Goal: Check status: Check status

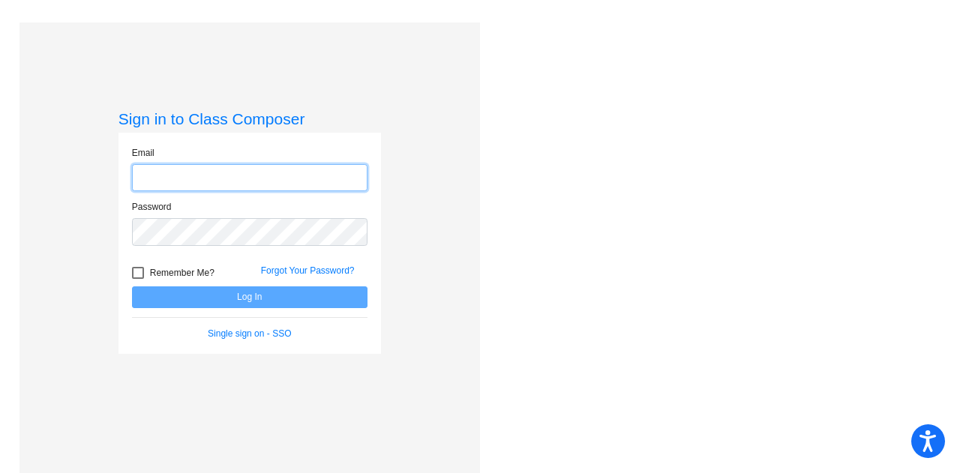
type input "[PERSON_NAME][EMAIL_ADDRESS][PERSON_NAME][DOMAIN_NAME]"
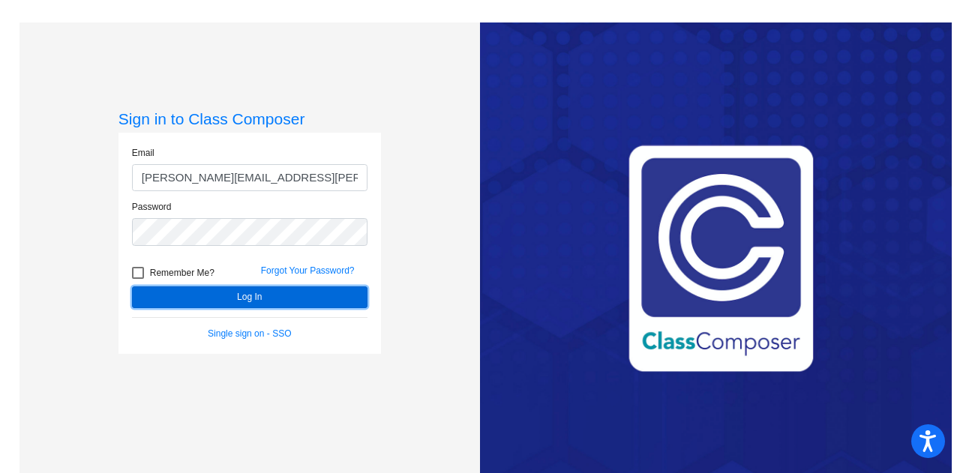
click at [230, 294] on button "Log In" at bounding box center [249, 297] width 235 height 22
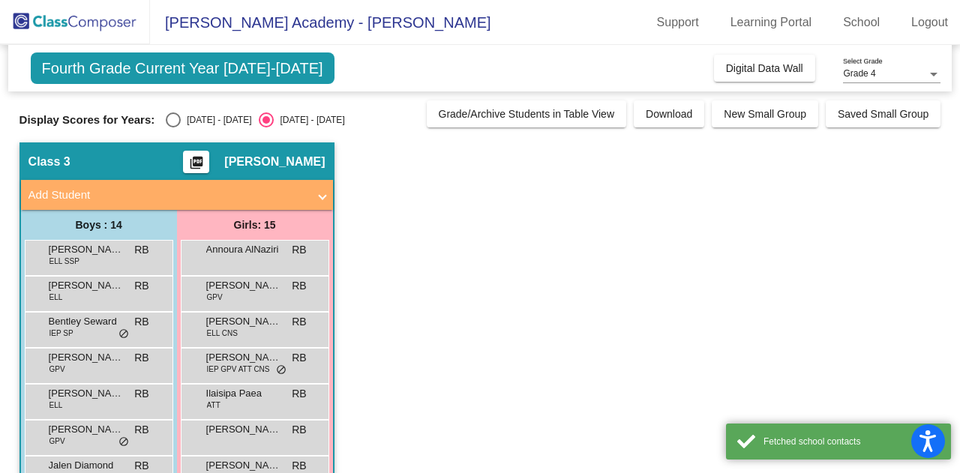
click at [175, 121] on div "Select an option" at bounding box center [173, 119] width 15 height 15
click at [173, 127] on input "[DATE] - [DATE]" at bounding box center [172, 127] width 1 height 1
radio input "true"
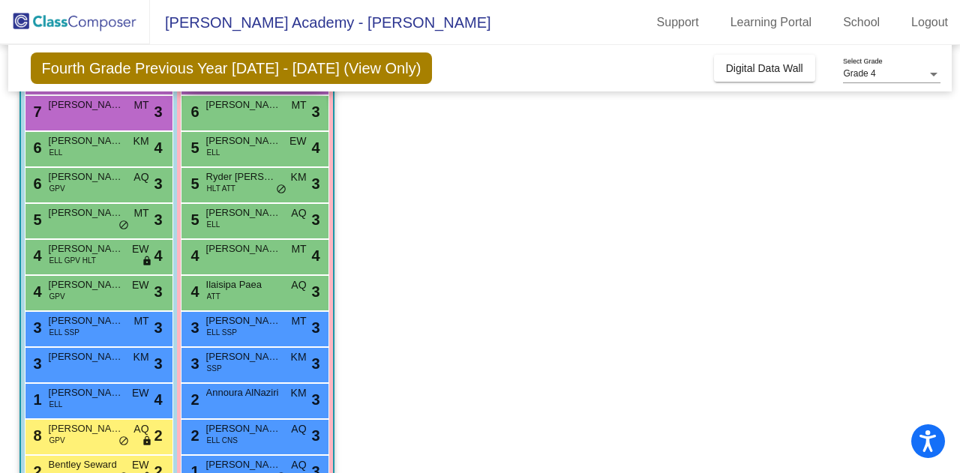
scroll to position [214, 0]
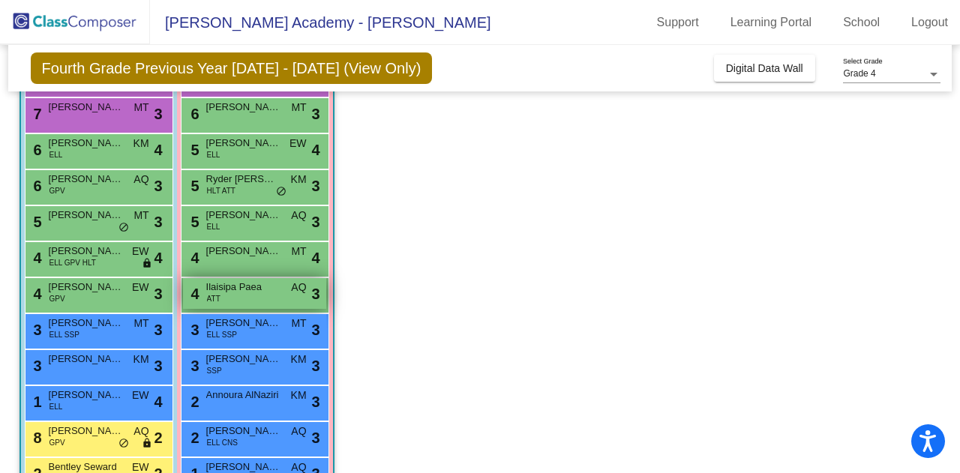
click at [220, 299] on div "4 Ilaisipa Paea ATT AQ lock do_not_disturb_alt 3" at bounding box center [254, 293] width 143 height 31
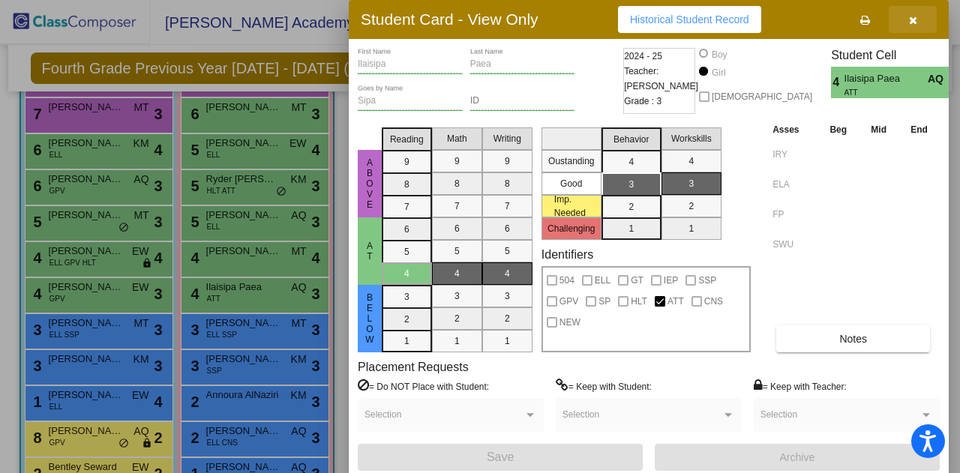
click at [914, 22] on icon "button" at bounding box center [913, 20] width 8 height 10
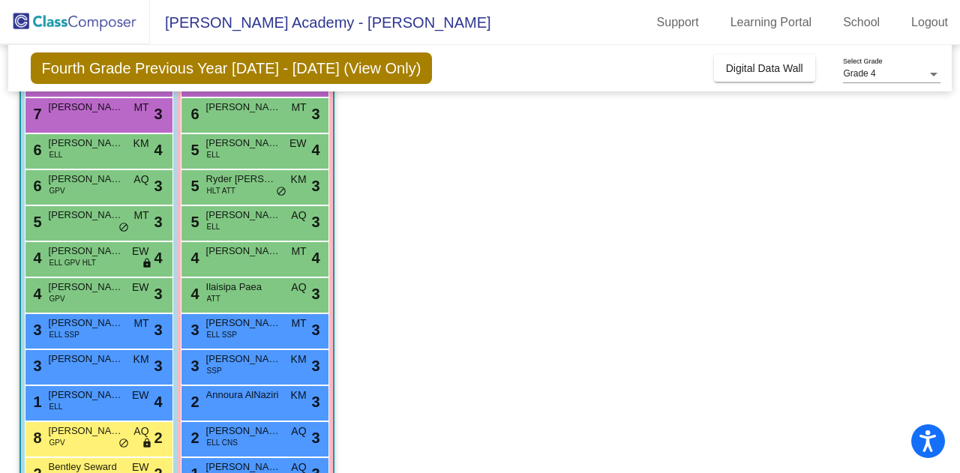
click at [921, 165] on app-classroom "Class 3 picture_as_pdf [PERSON_NAME] Add Student First Name Last Name Student I…" at bounding box center [479, 258] width 921 height 661
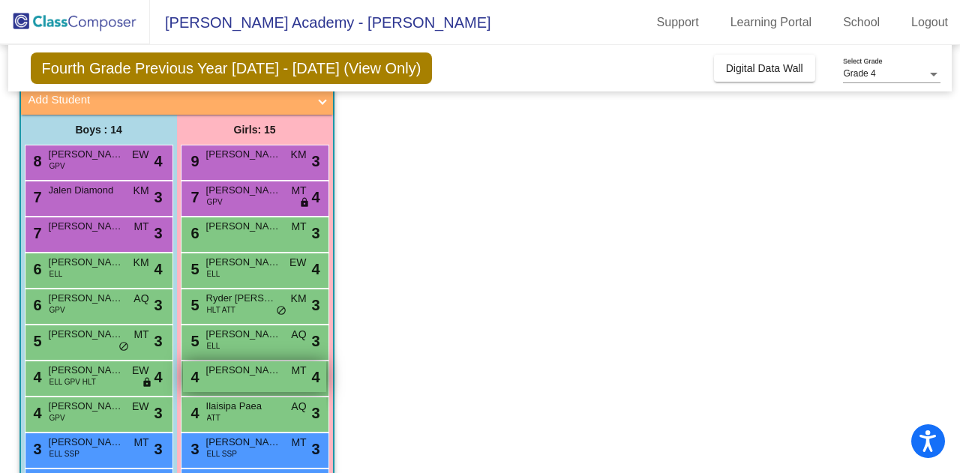
scroll to position [94, 0]
click at [932, 143] on app-classroom "Class 3 picture_as_pdf [PERSON_NAME] Add Student First Name Last Name Student I…" at bounding box center [479, 378] width 921 height 661
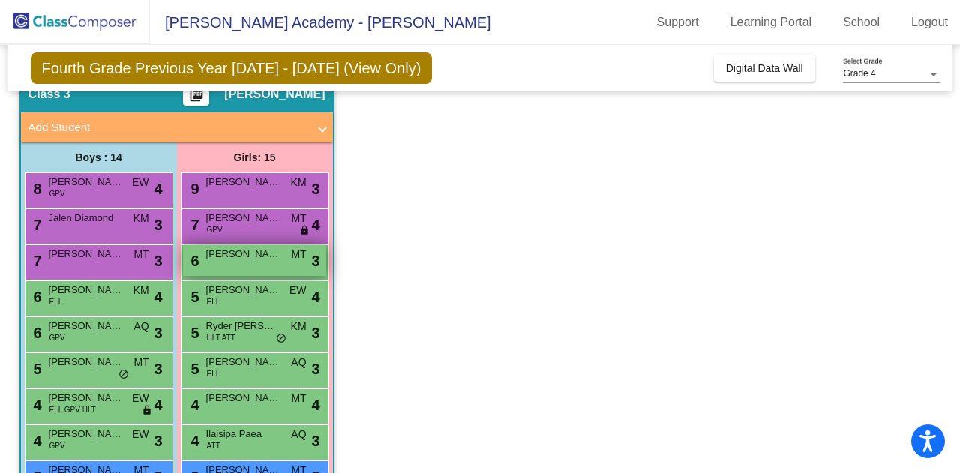
scroll to position [330, 0]
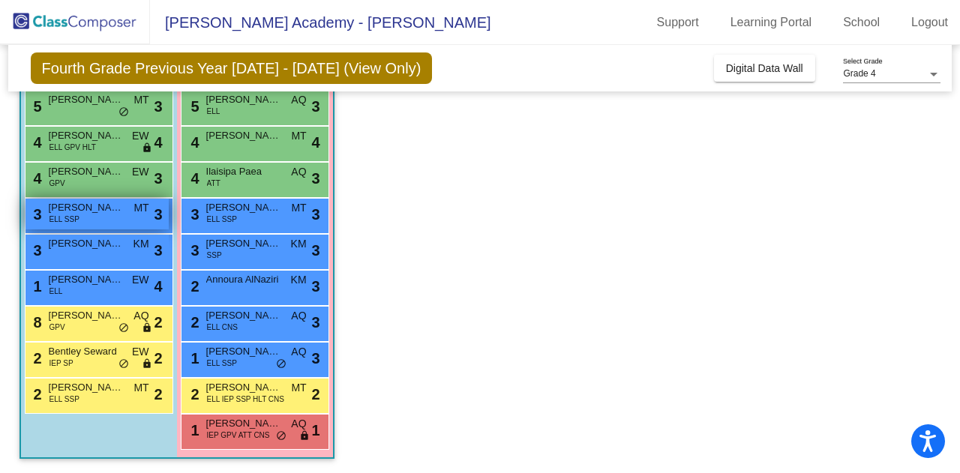
click at [112, 207] on span "[PERSON_NAME]" at bounding box center [86, 207] width 75 height 15
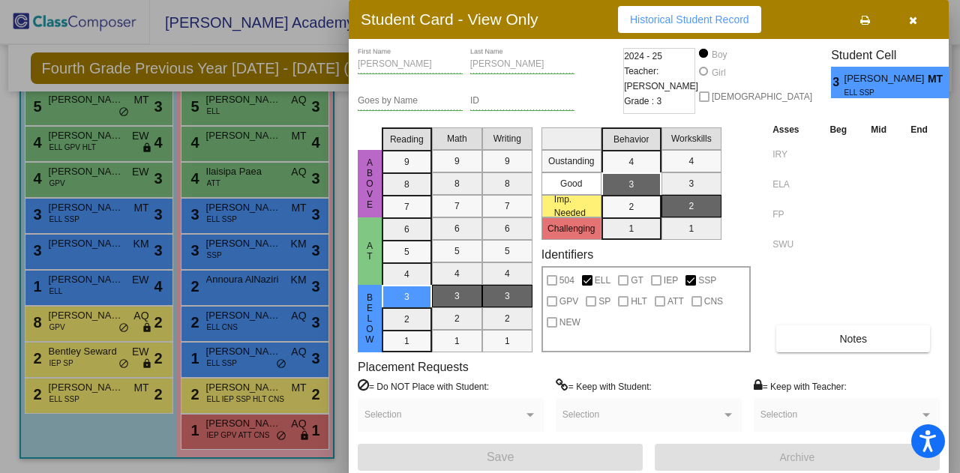
click at [919, 18] on button "button" at bounding box center [912, 19] width 48 height 27
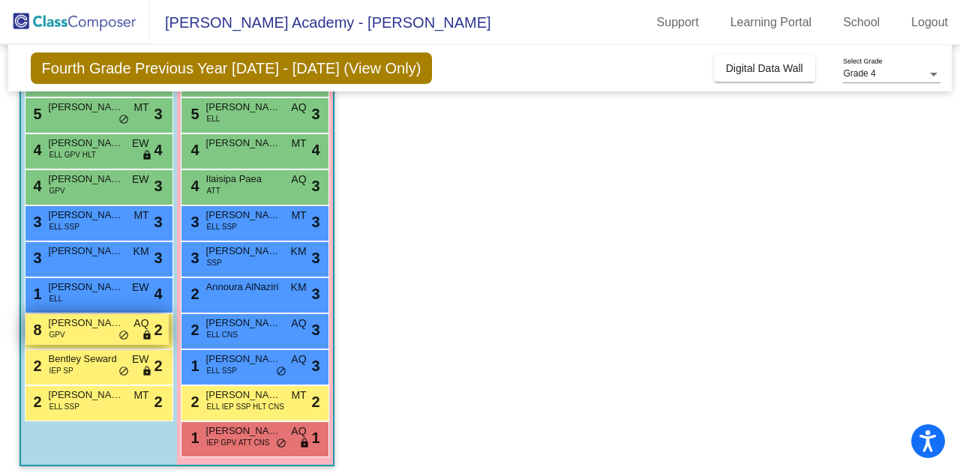
scroll to position [322, 0]
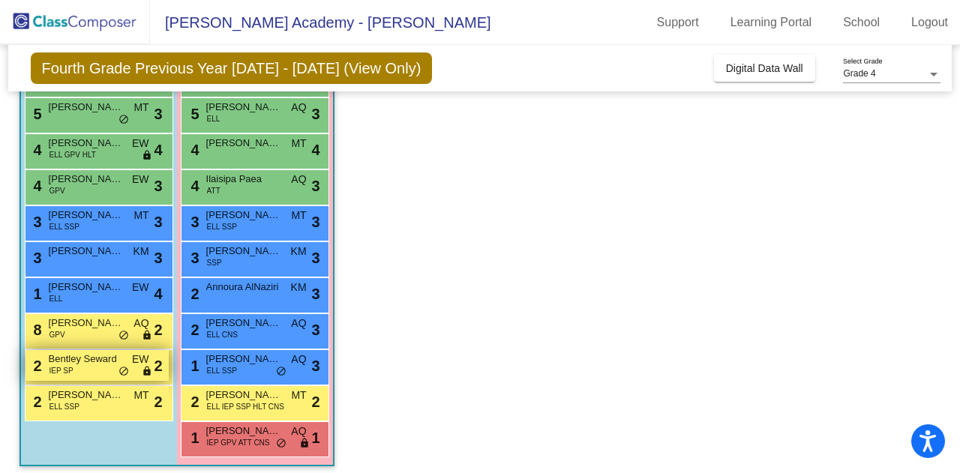
click at [115, 365] on span "Bentley Seward" at bounding box center [86, 359] width 75 height 15
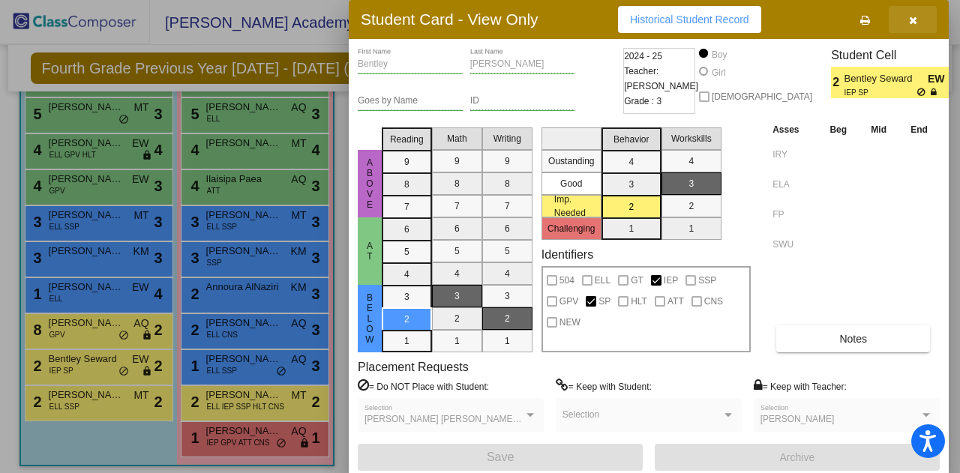
click at [910, 19] on icon "button" at bounding box center [913, 20] width 8 height 10
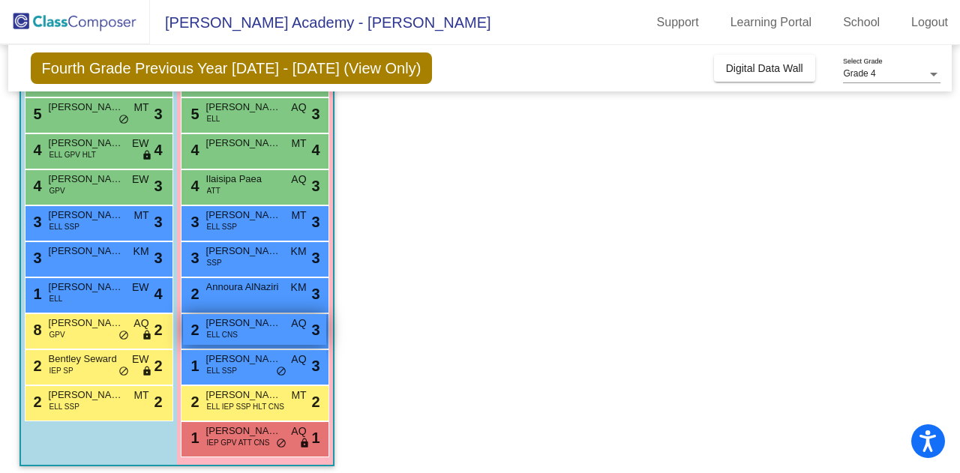
click at [277, 326] on span "[PERSON_NAME]" at bounding box center [243, 323] width 75 height 15
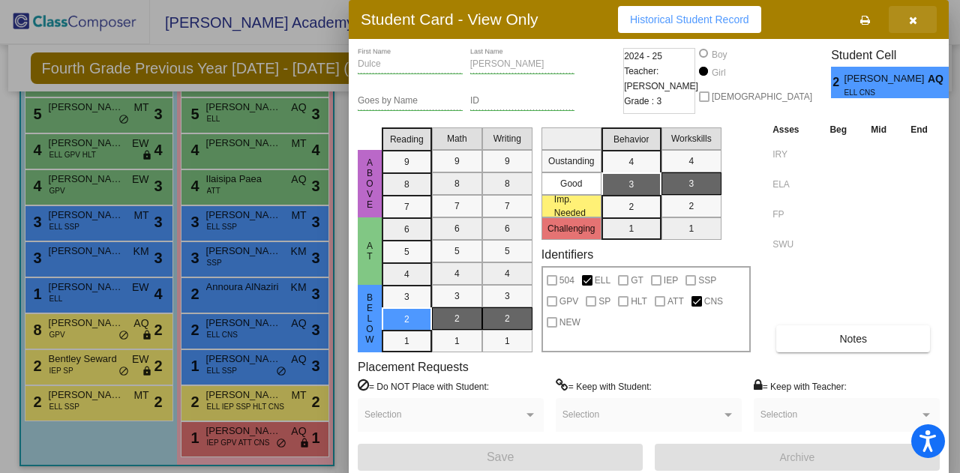
click at [909, 20] on icon "button" at bounding box center [913, 20] width 8 height 10
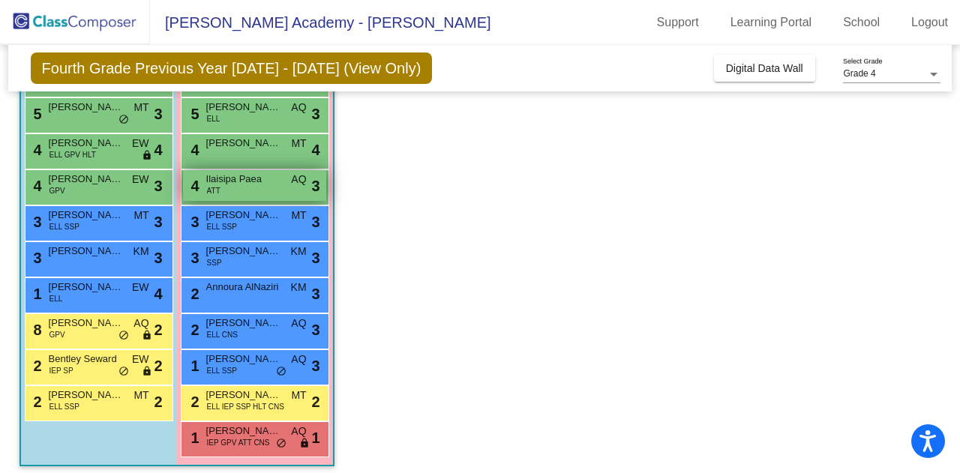
click at [211, 190] on span "ATT" at bounding box center [213, 190] width 13 height 11
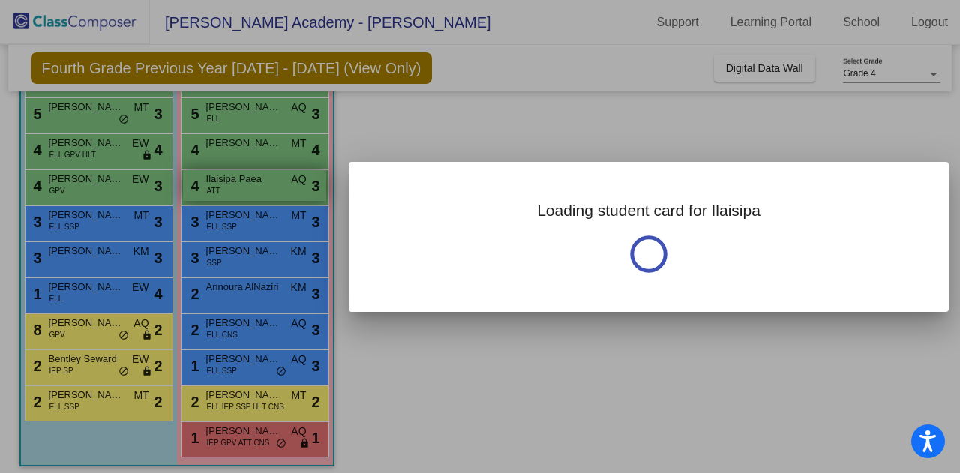
click at [211, 190] on div at bounding box center [480, 236] width 960 height 473
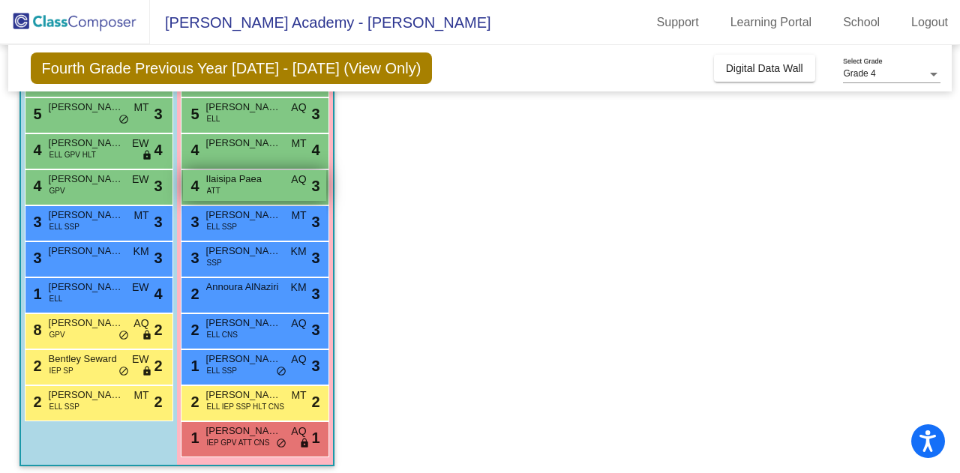
click at [246, 184] on span "Ilaisipa Paea" at bounding box center [243, 179] width 75 height 15
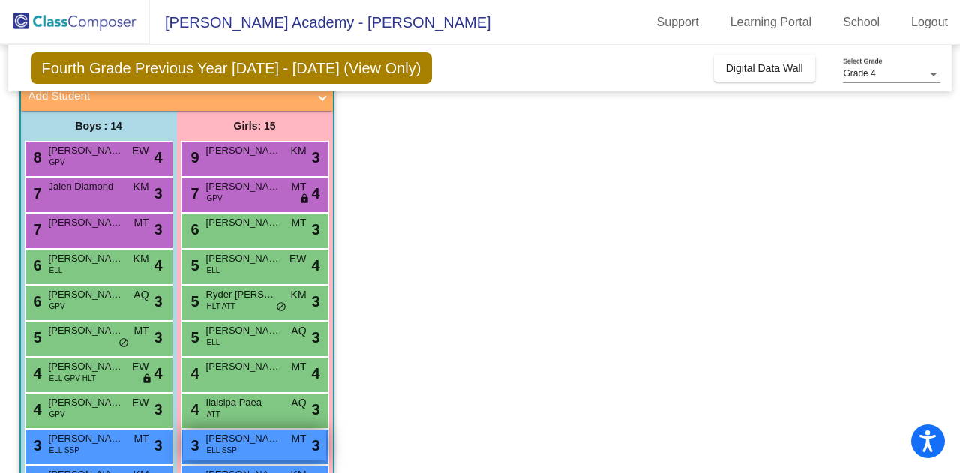
scroll to position [148, 0]
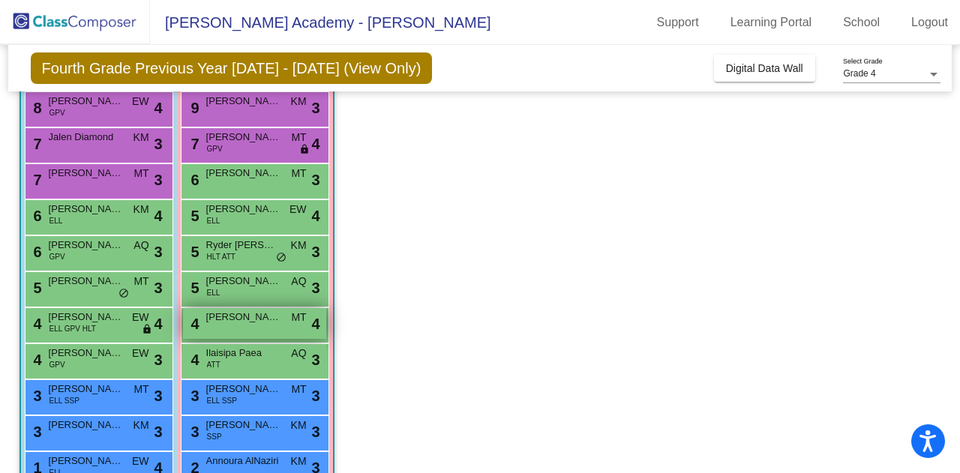
click at [270, 313] on span "[PERSON_NAME]" at bounding box center [243, 317] width 75 height 15
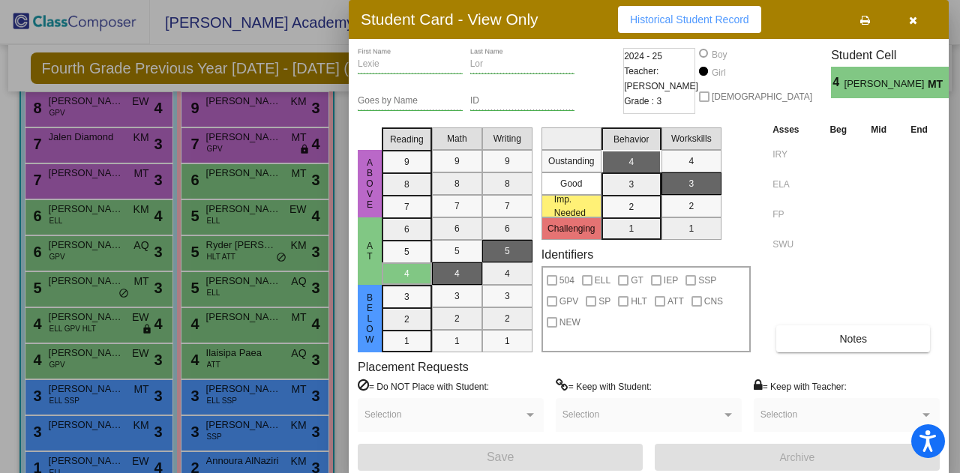
click at [918, 22] on button "button" at bounding box center [912, 19] width 48 height 27
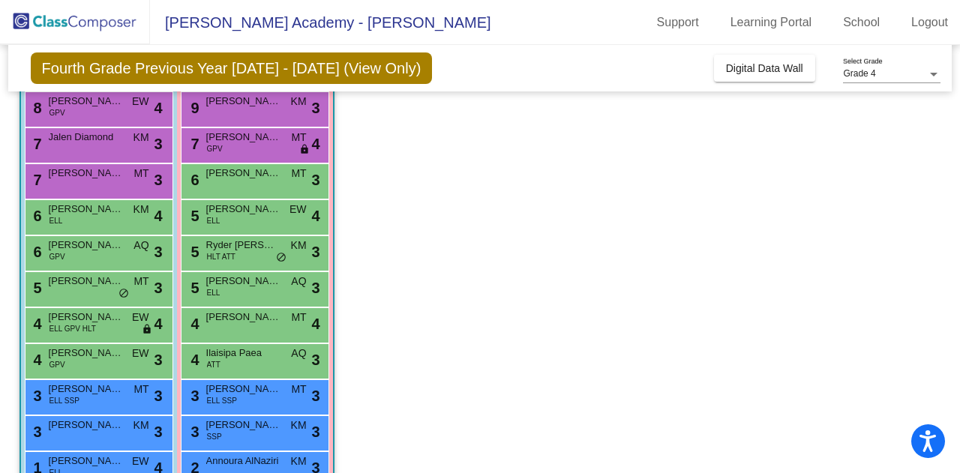
click at [750, 453] on app-classroom "Class 3 picture_as_pdf [PERSON_NAME] Add Student First Name Last Name Student I…" at bounding box center [479, 324] width 921 height 661
click at [289, 178] on div "6 [PERSON_NAME] MT lock do_not_disturb_alt 3" at bounding box center [254, 179] width 143 height 31
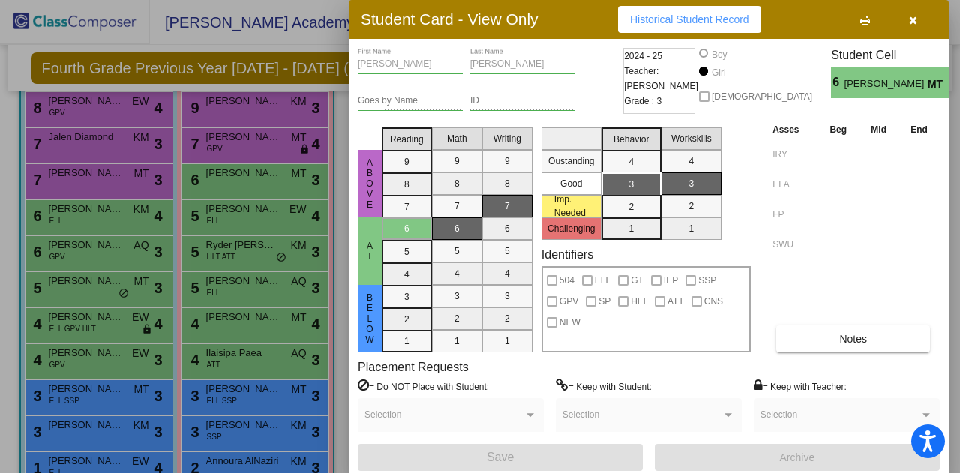
click at [920, 17] on button "button" at bounding box center [912, 19] width 48 height 27
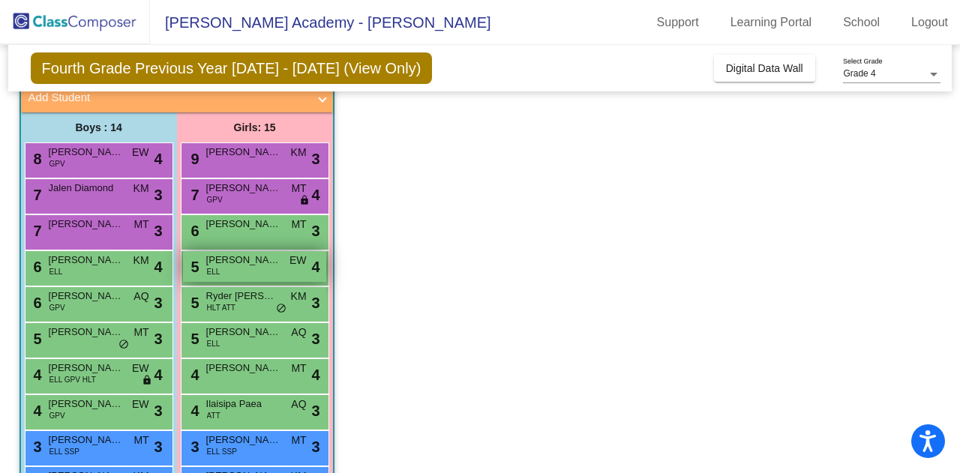
scroll to position [94, 0]
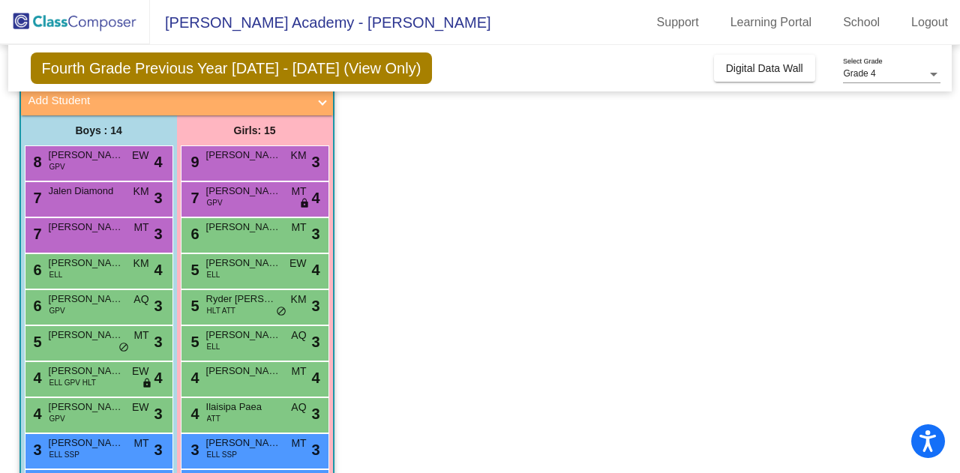
click at [783, 304] on app-classroom "Class 3 picture_as_pdf [PERSON_NAME] Add Student First Name Last Name Student I…" at bounding box center [479, 378] width 921 height 661
click at [941, 256] on mat-sidenav-content "Grade 4 Select Grade Fourth Grade Previous Year [DATE] - [DATE] (View Only) Add…" at bounding box center [480, 259] width 960 height 428
click at [306, 311] on div "5 Ryder Oriz Flint HLT ATT KM lock do_not_disturb_alt 3" at bounding box center [254, 305] width 143 height 31
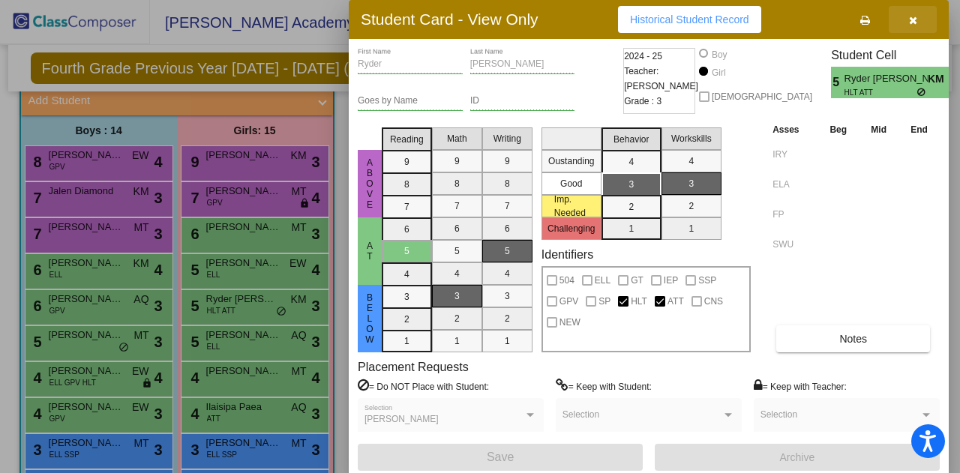
click at [914, 20] on icon "button" at bounding box center [913, 20] width 8 height 10
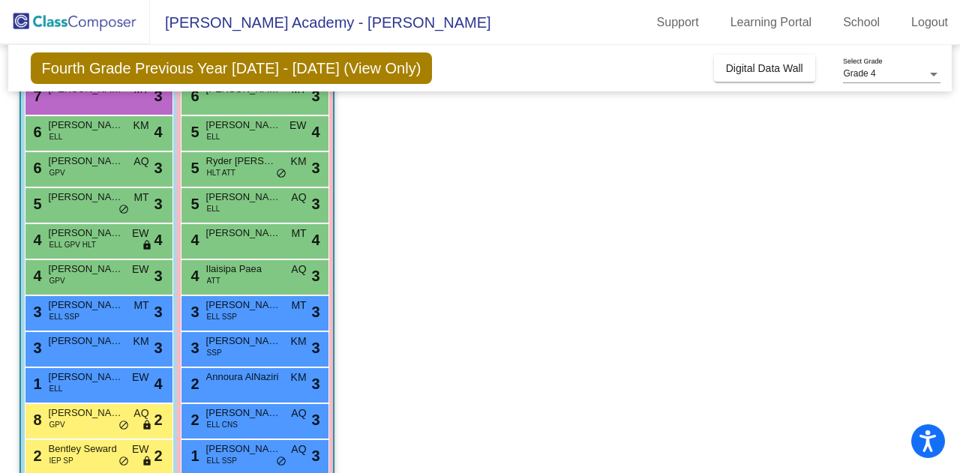
scroll to position [234, 0]
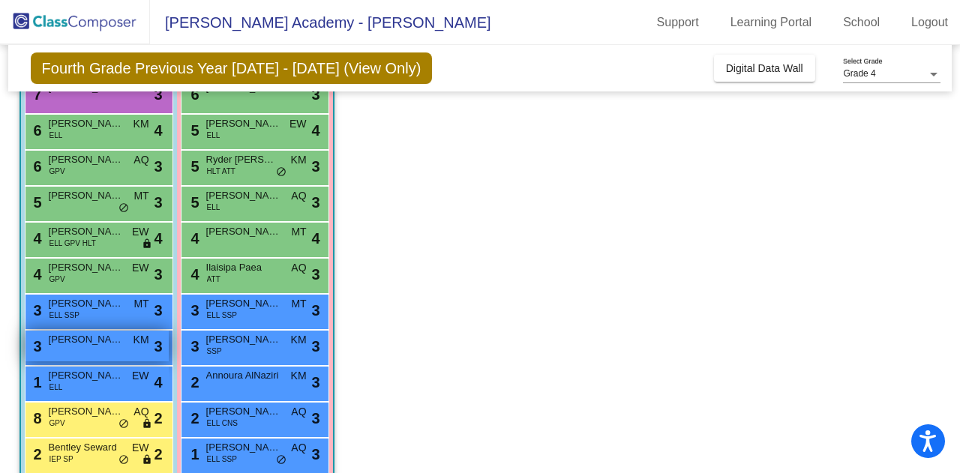
click at [100, 358] on div "3 [PERSON_NAME] KM lock do_not_disturb_alt 3" at bounding box center [96, 346] width 143 height 31
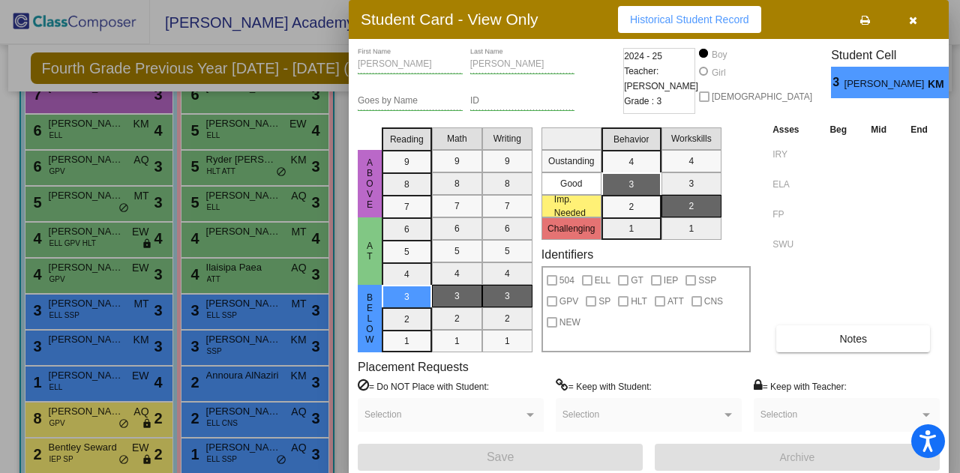
click at [912, 21] on icon "button" at bounding box center [913, 20] width 8 height 10
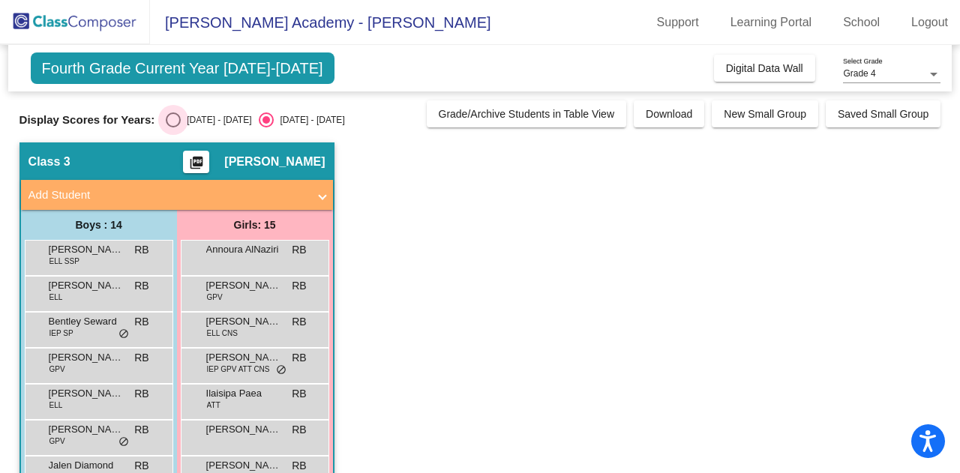
click at [172, 116] on div "Select an option" at bounding box center [173, 119] width 15 height 15
click at [172, 127] on input "[DATE] - [DATE]" at bounding box center [172, 127] width 1 height 1
radio input "true"
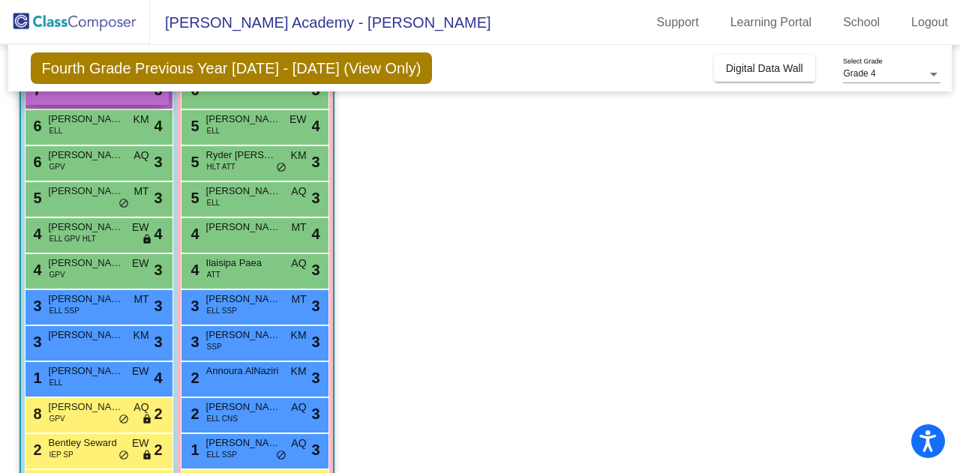
scroll to position [240, 0]
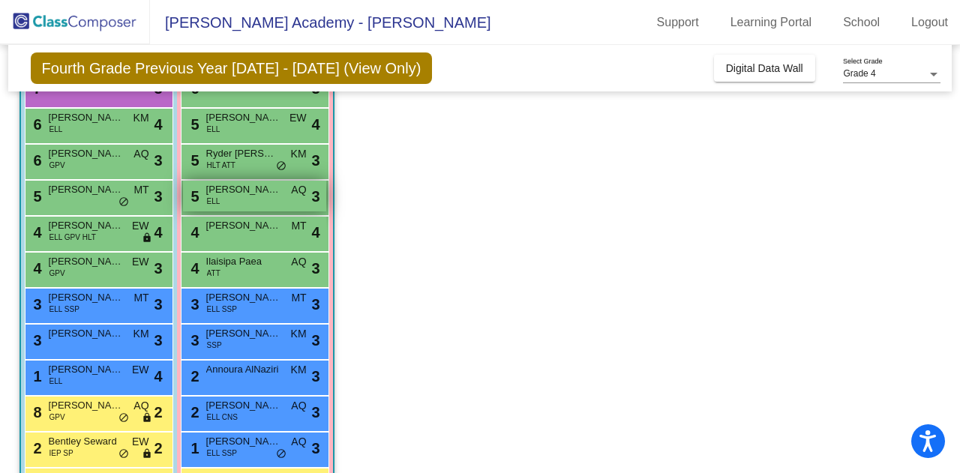
click at [242, 187] on span "[PERSON_NAME]" at bounding box center [243, 189] width 75 height 15
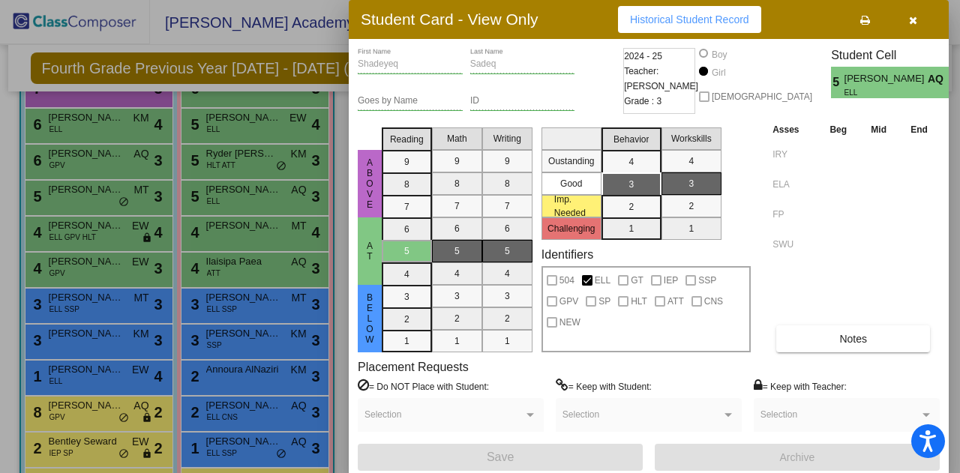
click at [915, 17] on icon "button" at bounding box center [913, 20] width 8 height 10
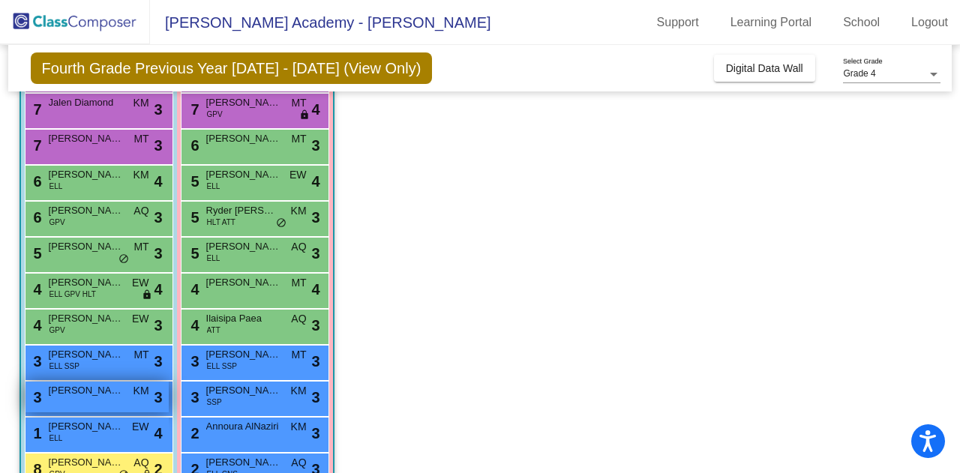
scroll to position [174, 0]
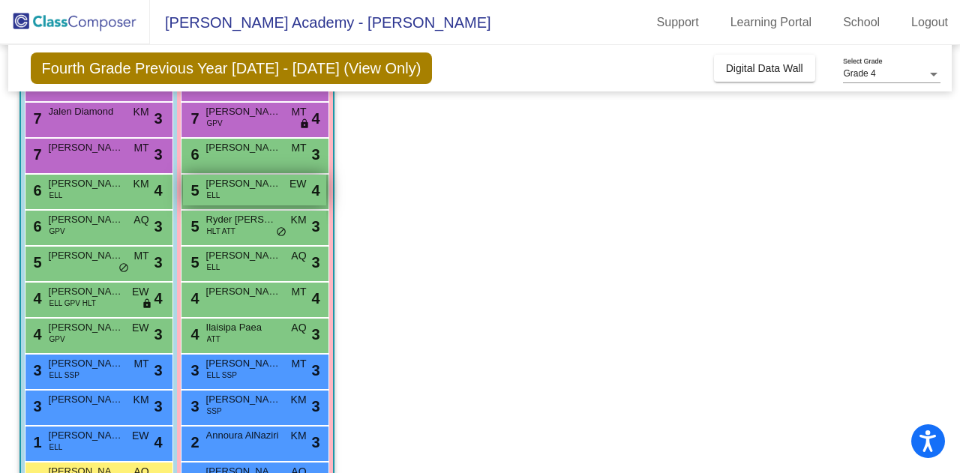
click at [261, 195] on div "5 Sofia Texta Hernandez ELL EW lock do_not_disturb_alt 4" at bounding box center [254, 190] width 143 height 31
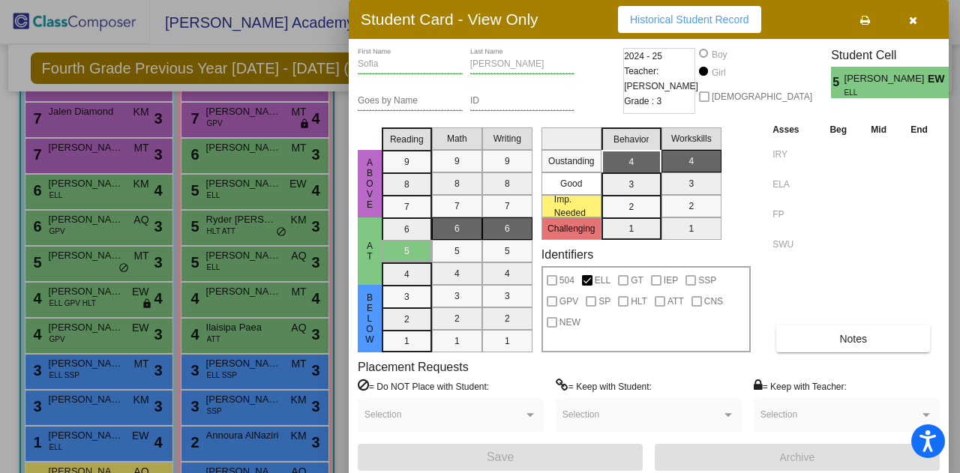
click at [927, 17] on button "button" at bounding box center [912, 19] width 48 height 27
